Goal: Transaction & Acquisition: Obtain resource

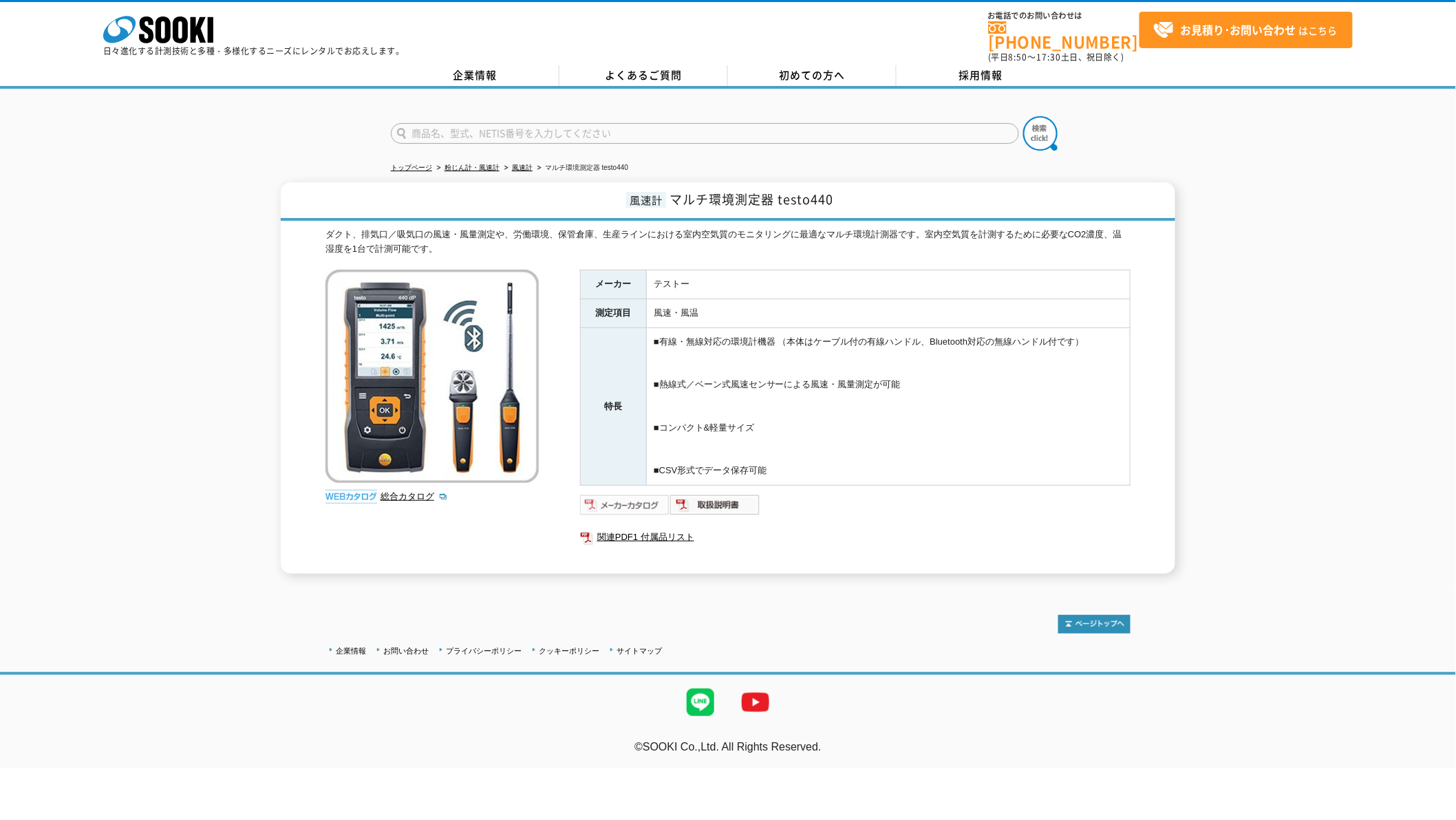
click at [642, 494] on img at bounding box center [625, 505] width 90 height 22
click at [727, 497] on img at bounding box center [715, 505] width 90 height 22
click at [507, 123] on input "text" at bounding box center [705, 133] width 629 height 20
type input "6000-40"
click at [1023, 116] on button at bounding box center [1040, 133] width 34 height 34
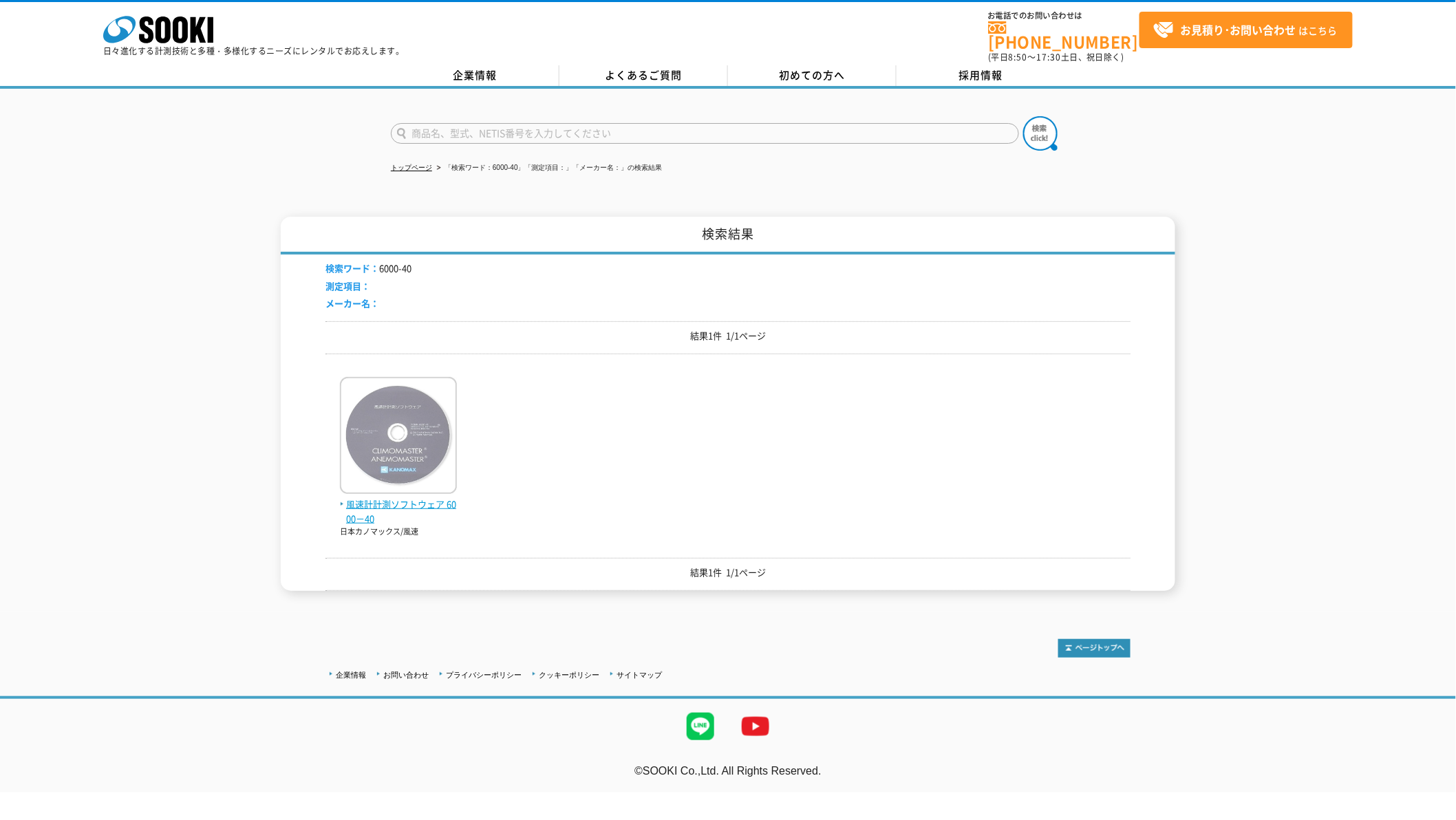
click at [425, 505] on span "風速計計測ソフトウェア 6000－40" at bounding box center [398, 512] width 117 height 29
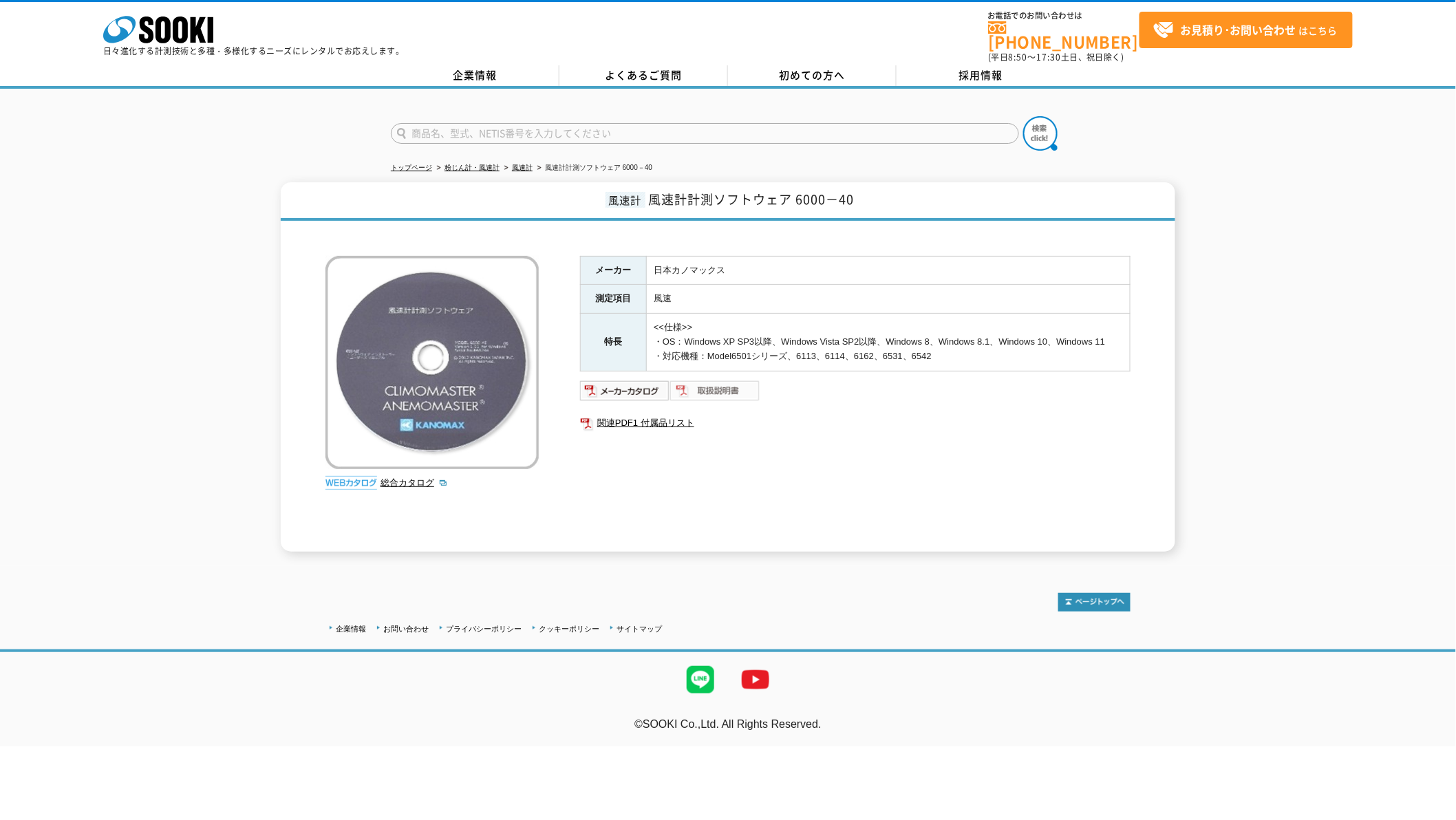
click at [709, 398] on img at bounding box center [715, 390] width 90 height 22
